Goal: Book appointment/travel/reservation

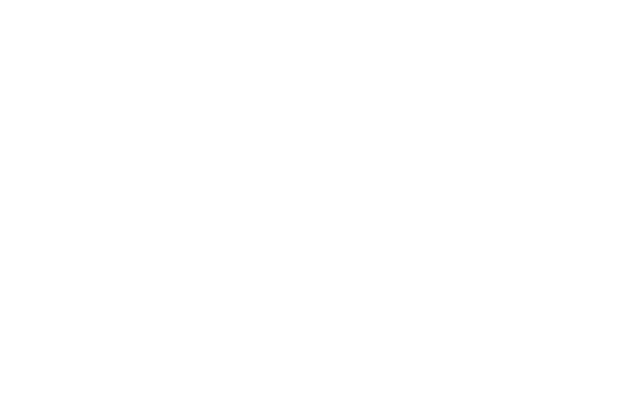
scroll to position [431, 0]
click at [112, 397] on link "Familienhotel finden" at bounding box center [79, 395] width 108 height 25
click at [590, 30] on img at bounding box center [610, 28] width 63 height 31
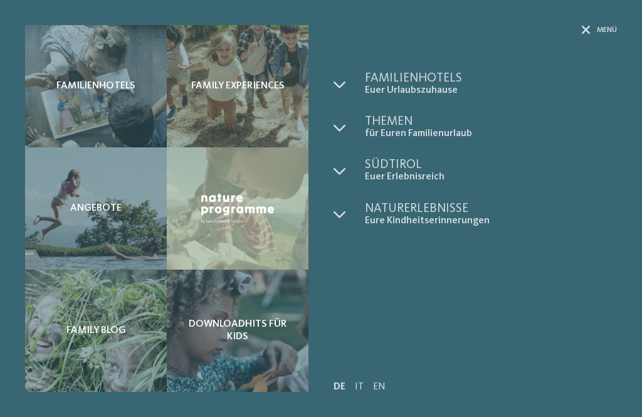
click at [74, 211] on span "Angebote" at bounding box center [95, 208] width 51 height 12
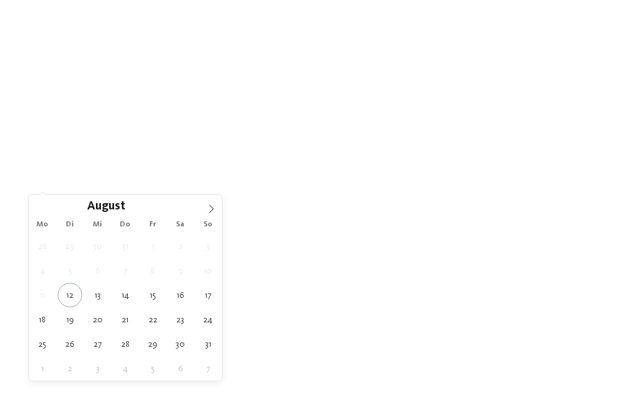
type div "18.08.2025"
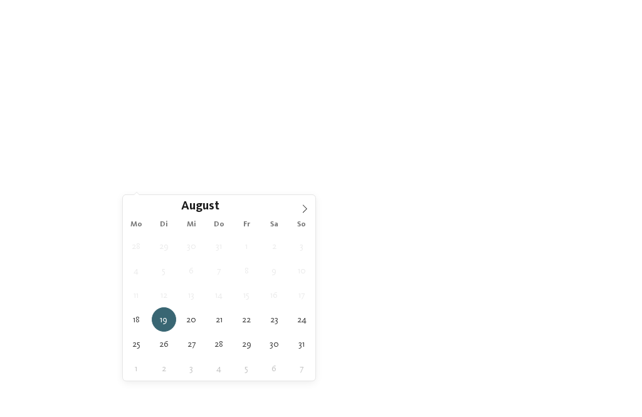
type div "[DATE]"
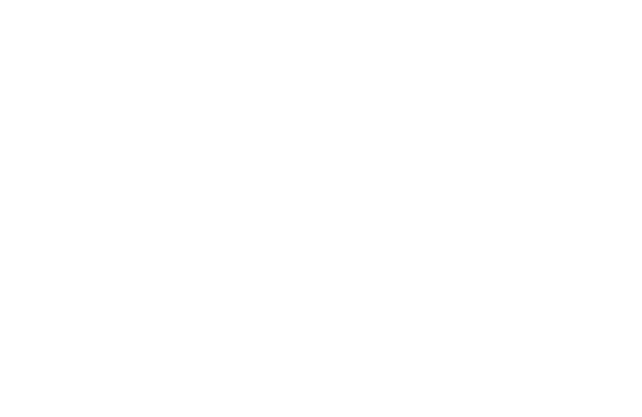
click at [295, 187] on div "Region" at bounding box center [261, 183] width 90 height 22
click at [422, 83] on icon at bounding box center [421, 94] width 27 height 22
click at [485, 187] on div "Family Experiences" at bounding box center [449, 183] width 90 height 22
click at [417, 50] on icon at bounding box center [421, 47] width 27 height 22
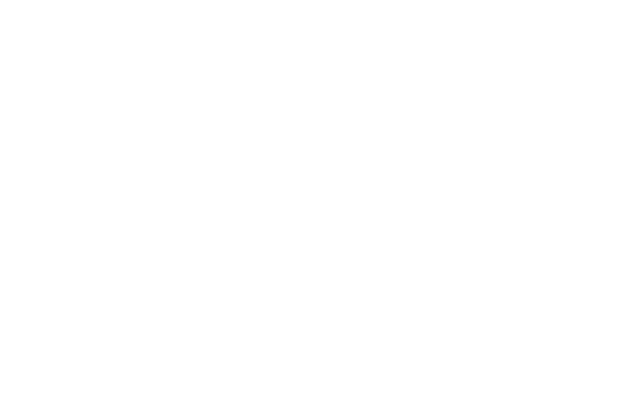
click at [508, 143] on icon at bounding box center [508, 142] width 5 height 5
click at [524, 71] on icon at bounding box center [521, 82] width 27 height 22
click at [379, 141] on span "Meine Wünsche" at bounding box center [355, 143] width 59 height 9
click at [520, 43] on icon at bounding box center [521, 47] width 27 height 22
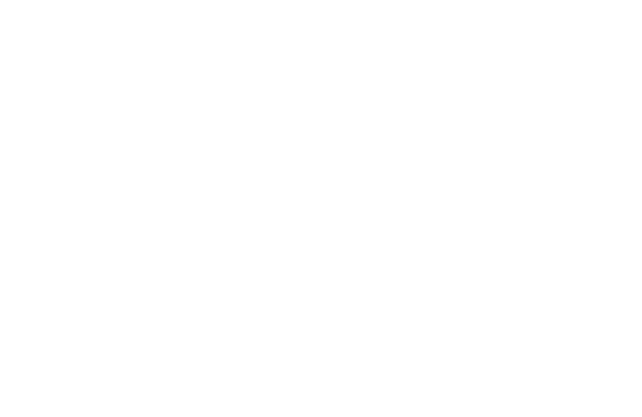
click at [576, 254] on span "filtern" at bounding box center [567, 257] width 29 height 9
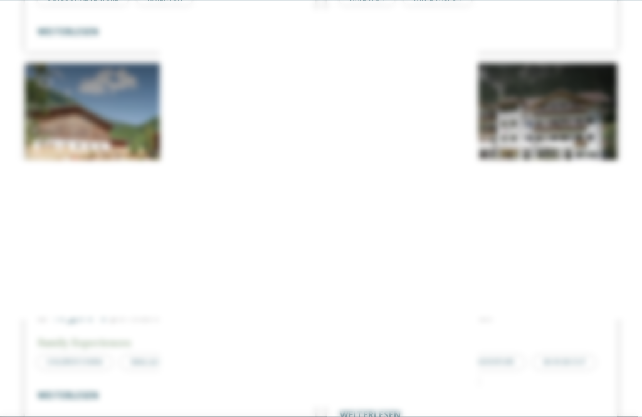
scroll to position [1882, 0]
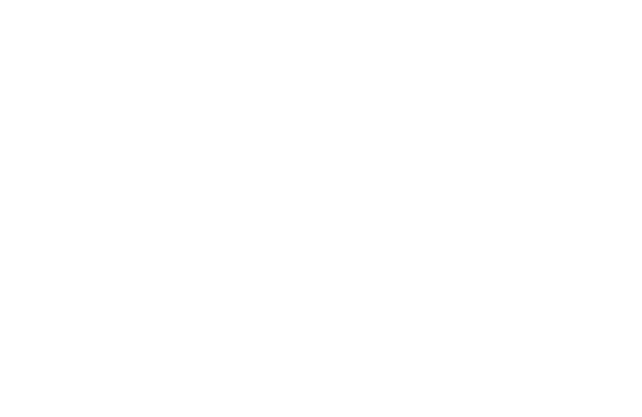
click at [562, 79] on icon at bounding box center [561, 90] width 27 height 22
click at [508, 127] on div at bounding box center [472, 101] width 290 height 163
click at [382, 348] on link "weiterlesen" at bounding box center [370, 352] width 61 height 9
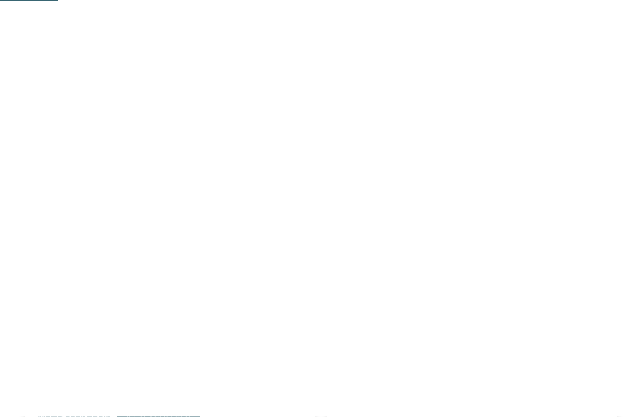
scroll to position [110, 0]
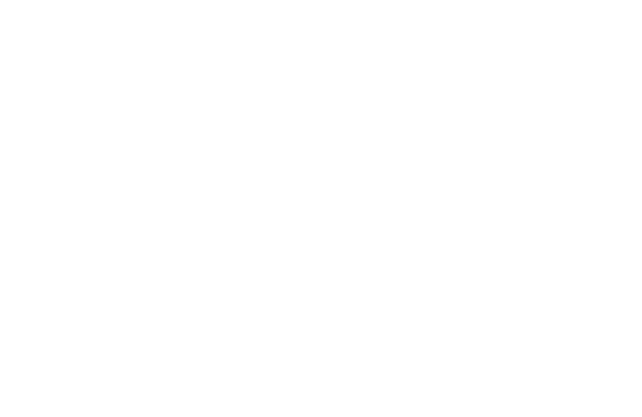
click at [65, 92] on span "Anreise" at bounding box center [74, 96] width 59 height 9
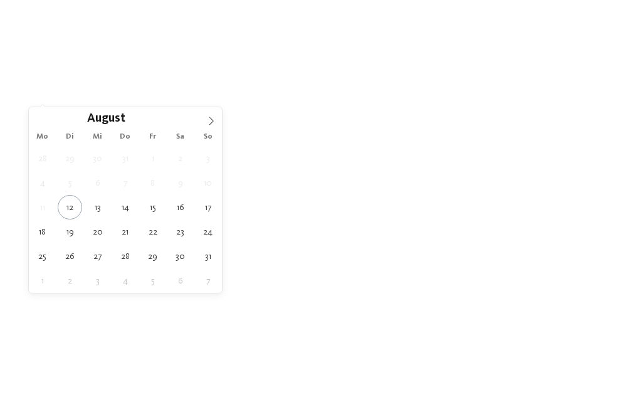
type div "[DATE]"
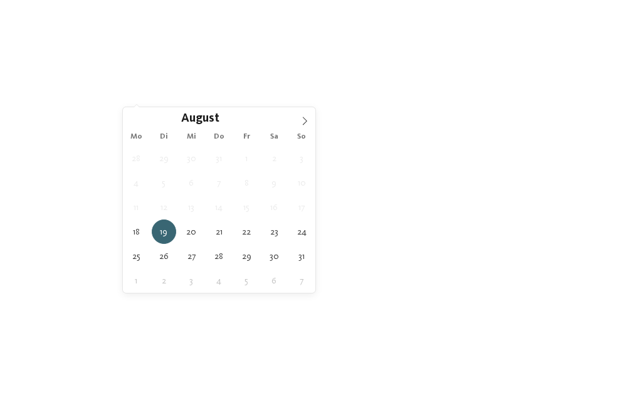
type div "[DATE]"
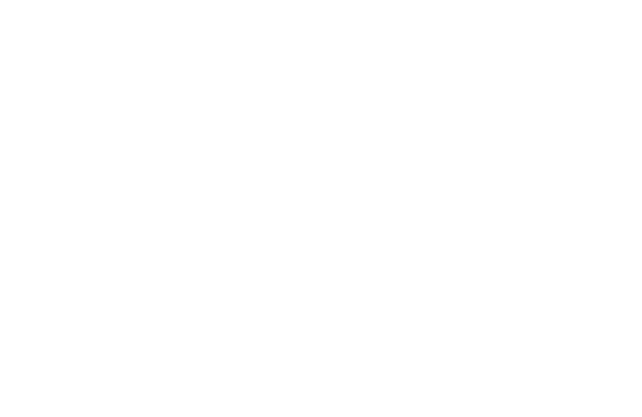
click at [486, 96] on icon at bounding box center [485, 95] width 5 height 5
click at [389, 94] on div "LUXURY RETREAT" at bounding box center [320, 98] width 163 height 25
click at [394, 130] on div "JUST KIDS AND FAMILY" at bounding box center [320, 123] width 163 height 25
click at [397, 100] on icon at bounding box center [396, 99] width 8 height 8
click at [366, 326] on div "übernehmen" at bounding box center [320, 338] width 163 height 25
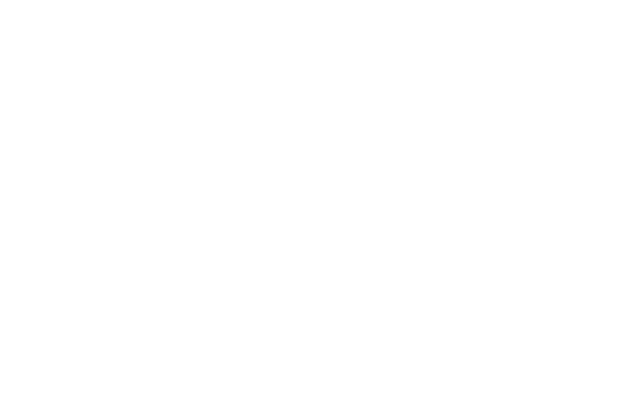
scroll to position [0, 0]
